Goal: Task Accomplishment & Management: Complete application form

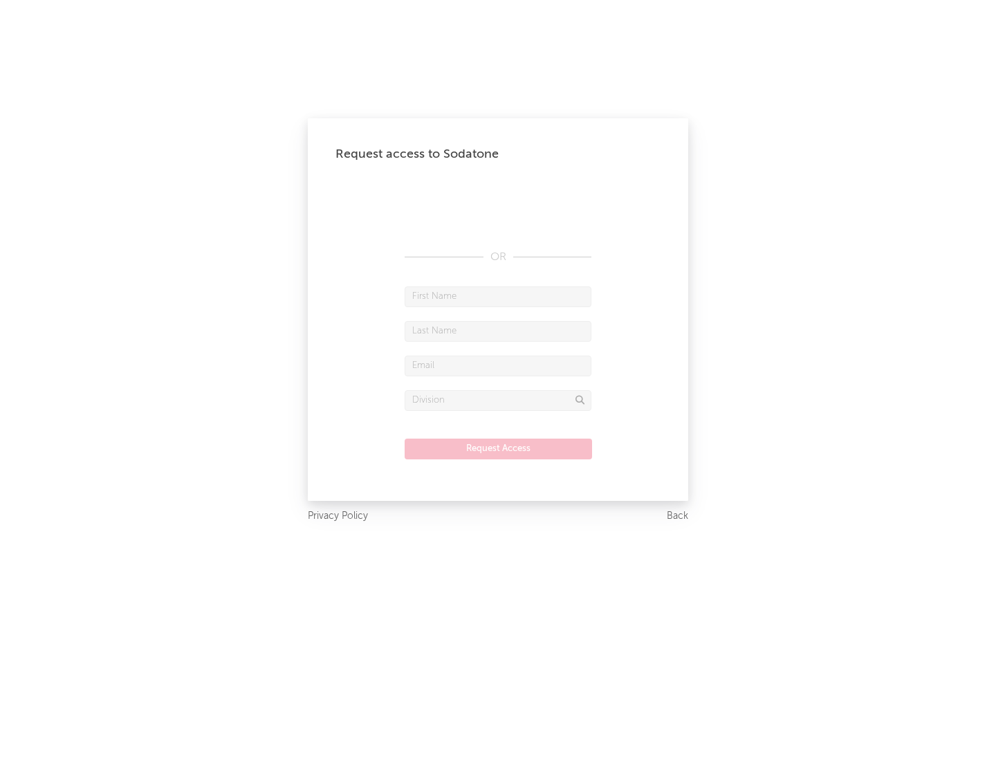
click at [498, 296] on input "text" at bounding box center [498, 296] width 187 height 21
type input "[PERSON_NAME]"
click at [498, 331] on input "text" at bounding box center [498, 331] width 187 height 21
type input "[PERSON_NAME]"
click at [498, 365] on input "text" at bounding box center [498, 366] width 187 height 21
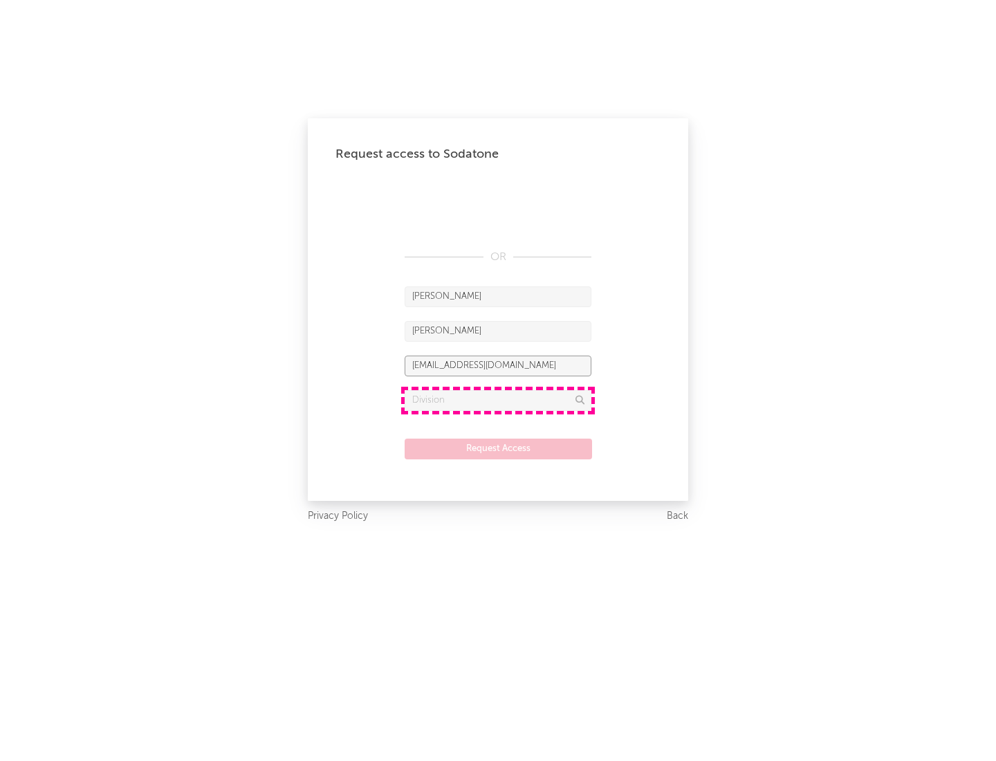
type input "[EMAIL_ADDRESS][DOMAIN_NAME]"
click at [498, 400] on input "text" at bounding box center [498, 400] width 187 height 21
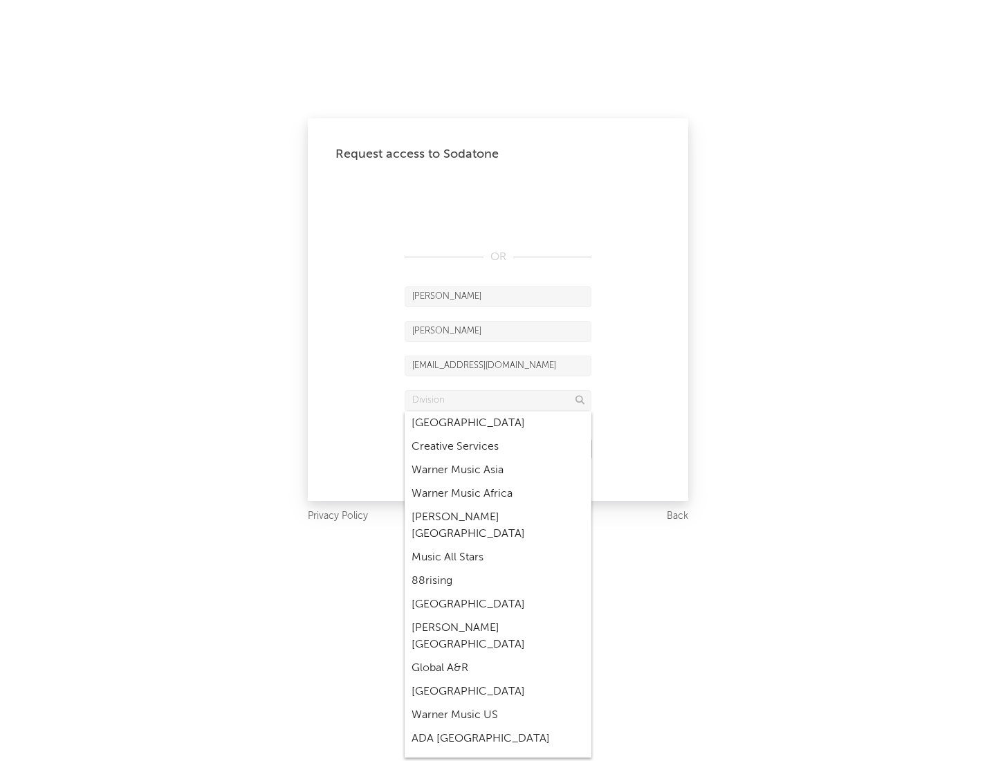
click at [498, 546] on div "Music All Stars" at bounding box center [498, 558] width 187 height 24
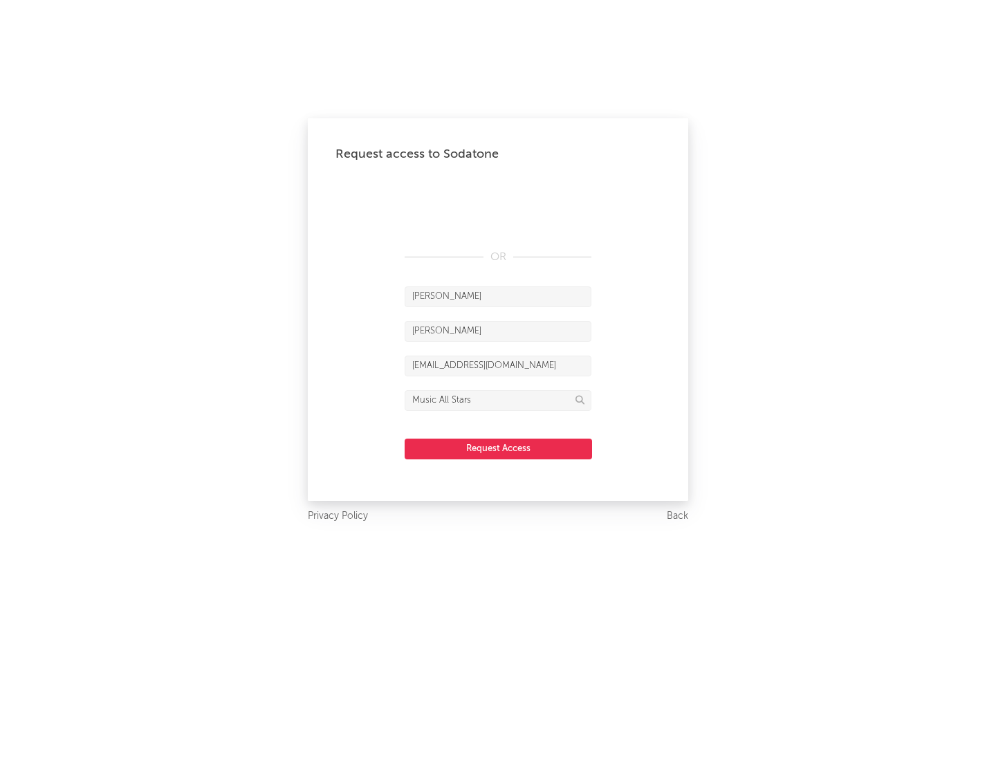
type input "Music All Stars"
click at [498, 448] on button "Request Access" at bounding box center [498, 449] width 187 height 21
